Goal: Information Seeking & Learning: Get advice/opinions

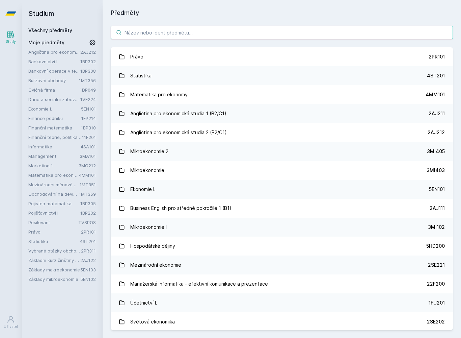
click at [317, 37] on input "search" at bounding box center [282, 33] width 342 height 14
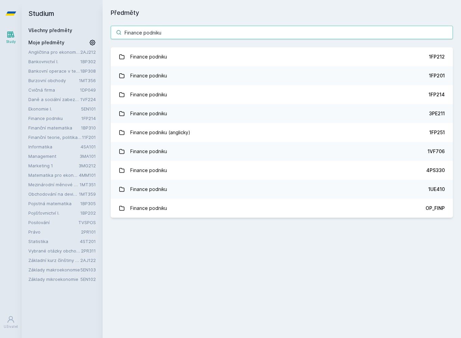
type input "Finance podniku"
click at [140, 93] on div "Finance podniku" at bounding box center [148, 95] width 37 height 14
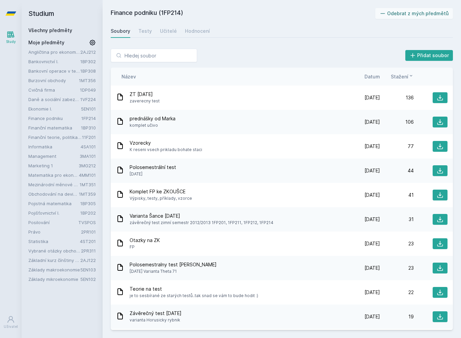
click at [148, 32] on div "Testy" at bounding box center [145, 31] width 14 height 7
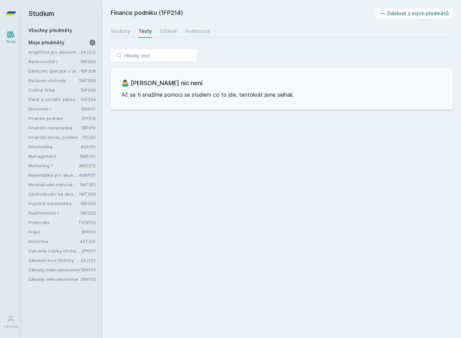
click at [163, 31] on div "Učitelé" at bounding box center [168, 31] width 17 height 7
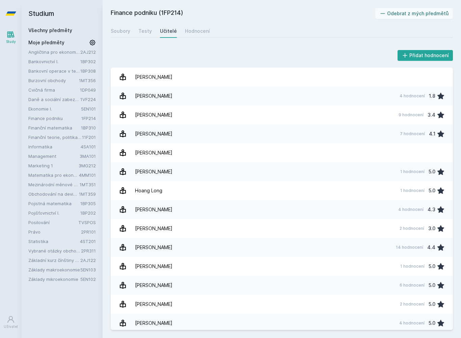
click at [195, 34] on link "Hodnocení" at bounding box center [197, 31] width 25 height 14
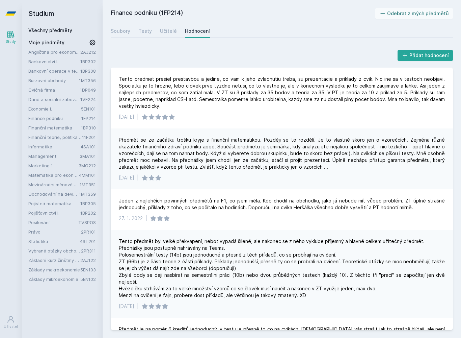
click at [171, 30] on div "Učitelé" at bounding box center [168, 31] width 17 height 7
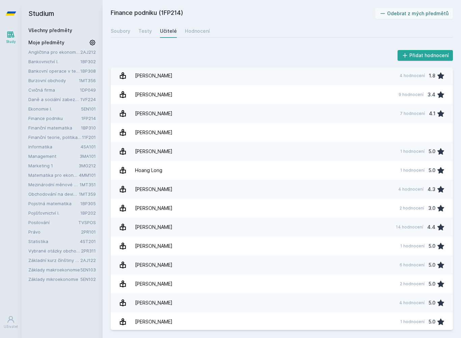
scroll to position [20, 0]
click at [248, 286] on link "[PERSON_NAME] 2 hodnocení 5.0" at bounding box center [282, 283] width 342 height 19
